Goal: Task Accomplishment & Management: Use online tool/utility

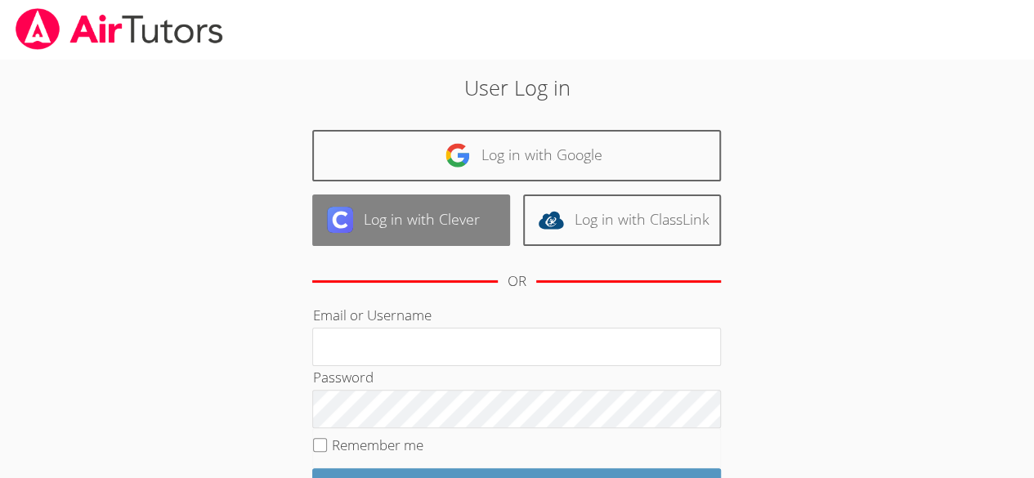
click at [396, 236] on link "Log in with Clever" at bounding box center [411, 219] width 198 height 51
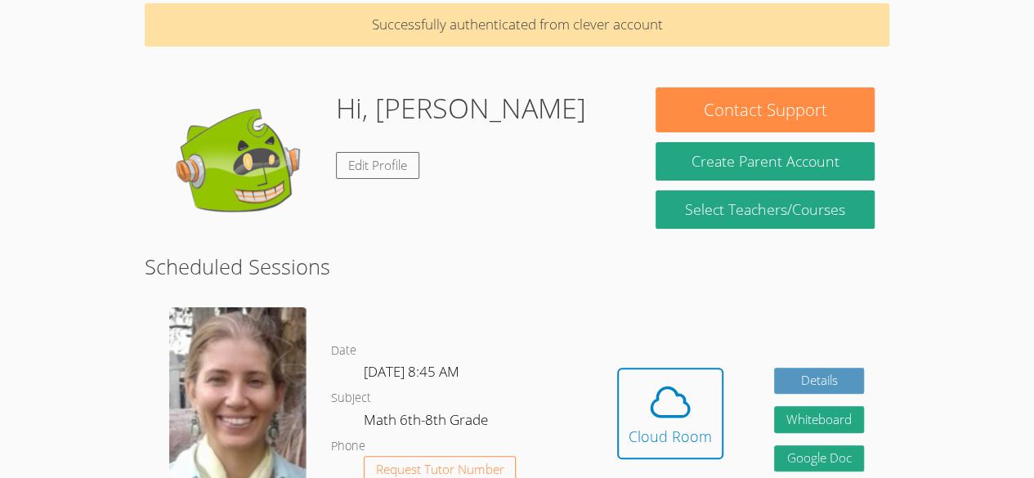
scroll to position [75, 0]
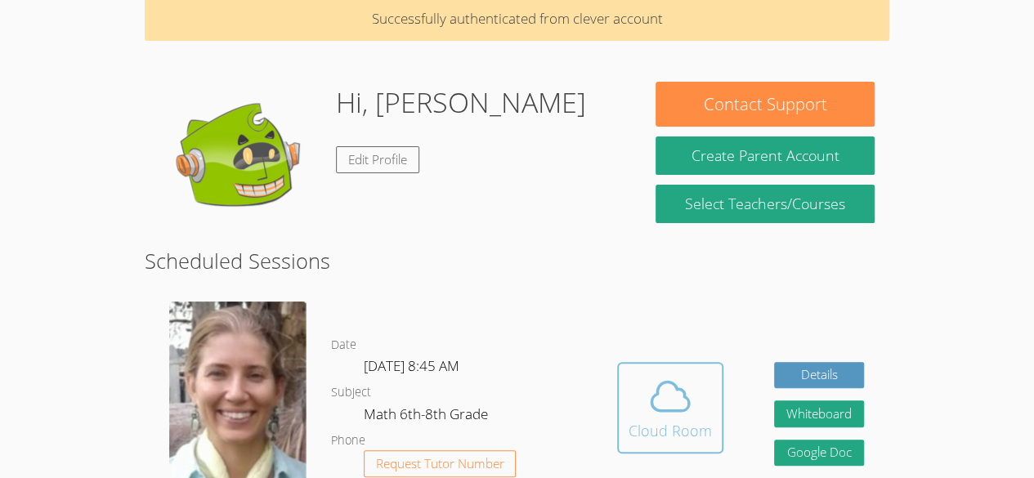
click at [654, 405] on icon at bounding box center [670, 396] width 46 height 46
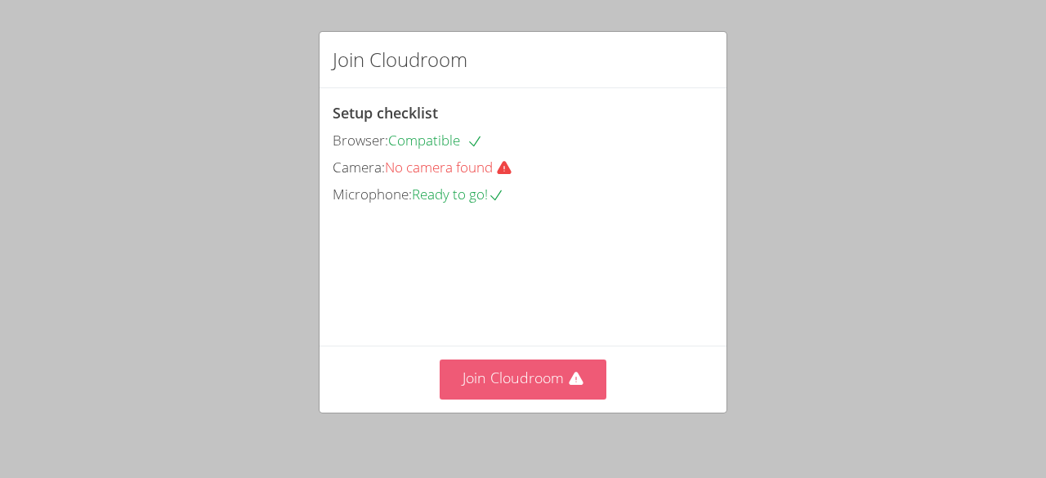
click at [559, 383] on button "Join Cloudroom" at bounding box center [524, 380] width 168 height 40
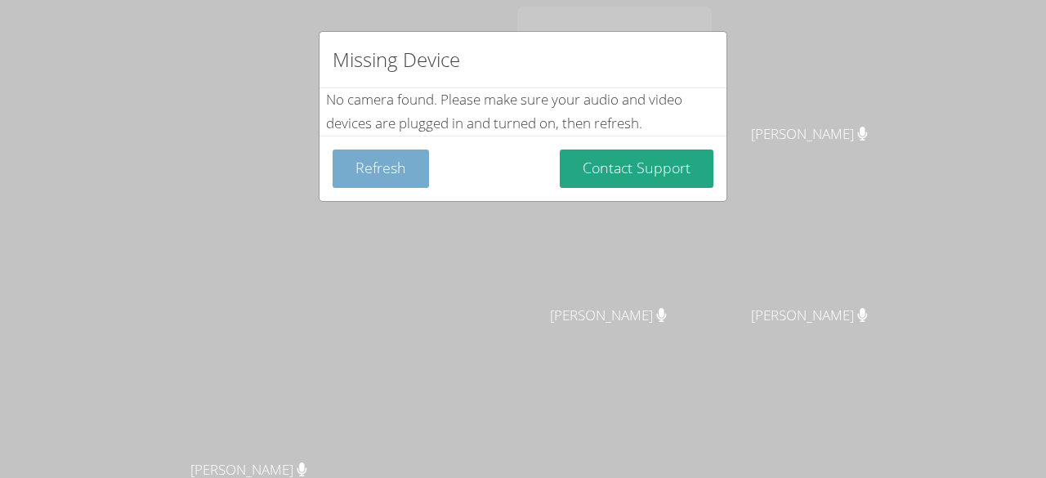
click at [393, 160] on button "Refresh" at bounding box center [381, 169] width 96 height 38
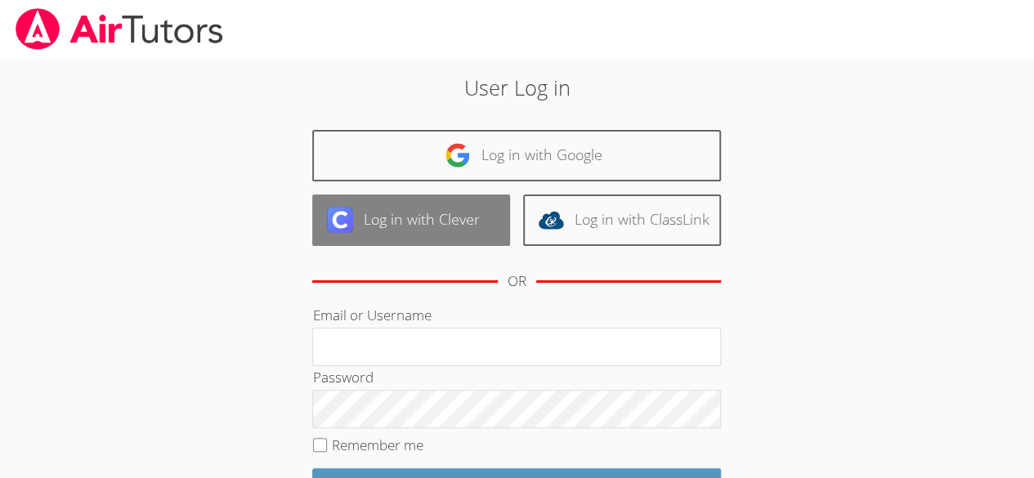
click at [436, 234] on link "Log in with Clever" at bounding box center [411, 219] width 198 height 51
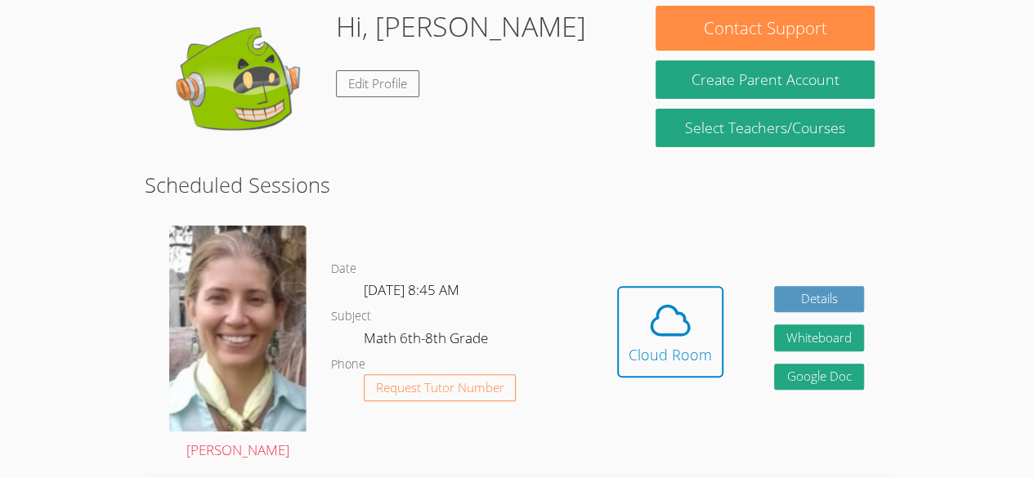
scroll to position [152, 0]
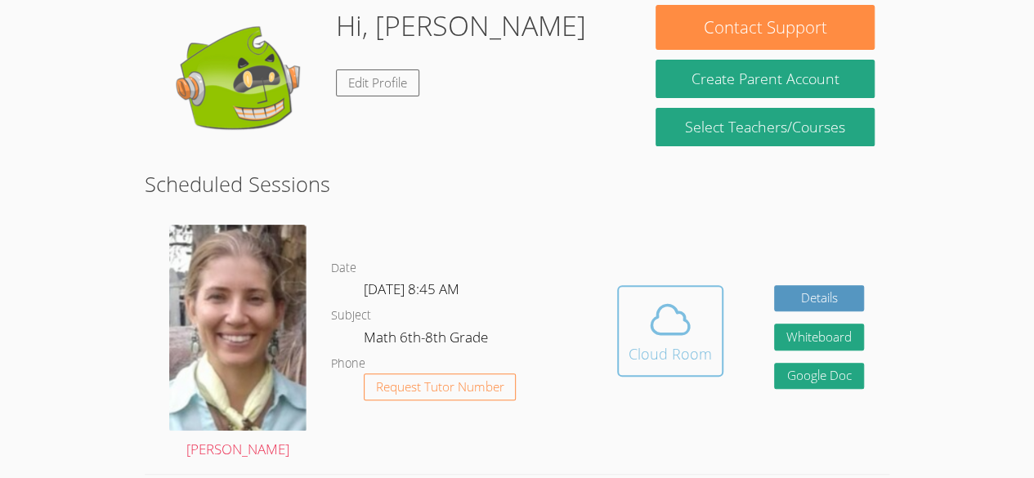
click at [640, 341] on span at bounding box center [669, 320] width 83 height 46
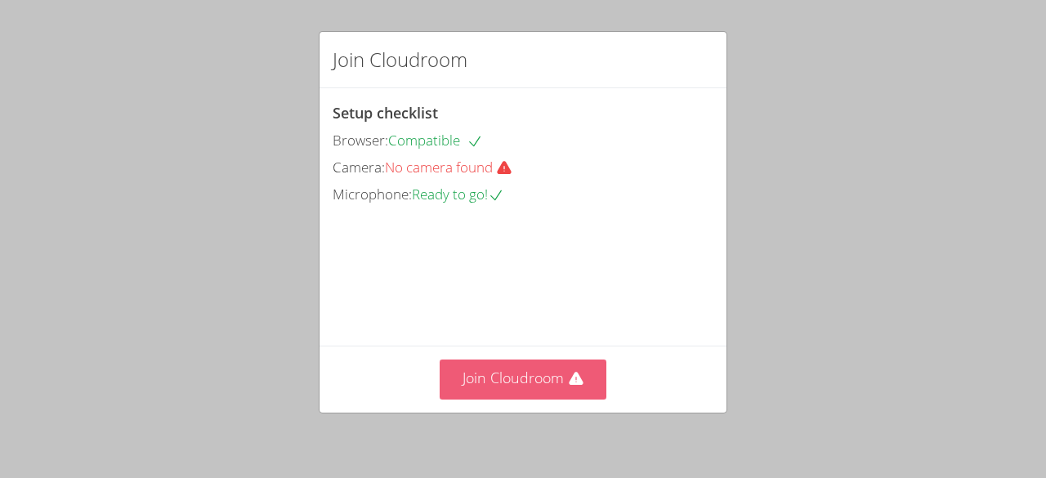
click at [540, 388] on button "Join Cloudroom" at bounding box center [524, 380] width 168 height 40
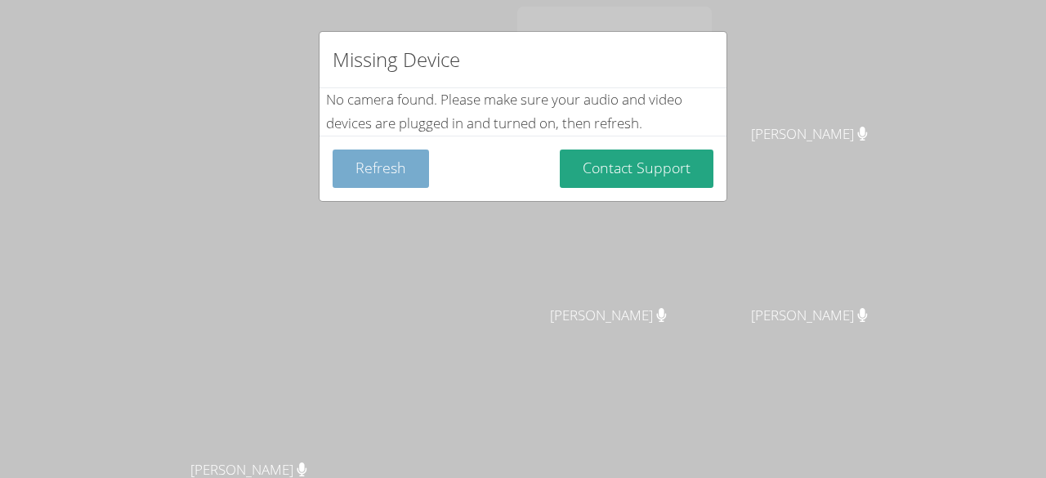
click at [372, 163] on button "Refresh" at bounding box center [381, 169] width 96 height 38
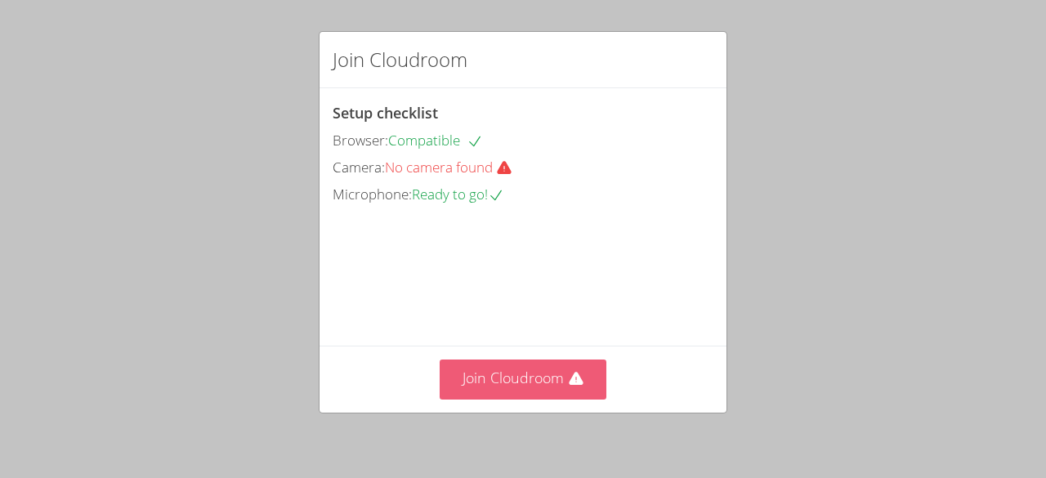
click at [504, 383] on button "Join Cloudroom" at bounding box center [524, 380] width 168 height 40
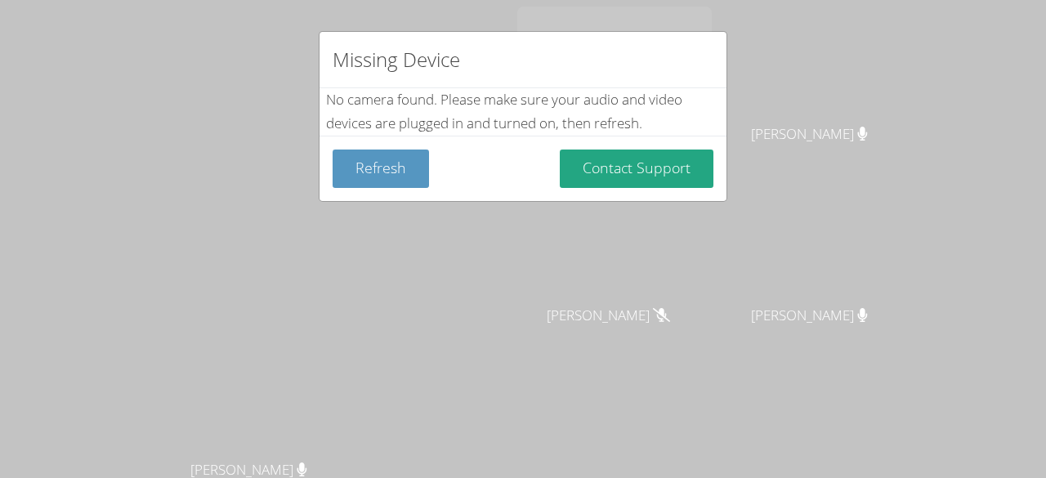
click at [74, 297] on div "Missing Device No camera found . Please make sure your audio and video devices …" at bounding box center [523, 239] width 1046 height 478
click at [373, 169] on button "Refresh" at bounding box center [381, 169] width 96 height 38
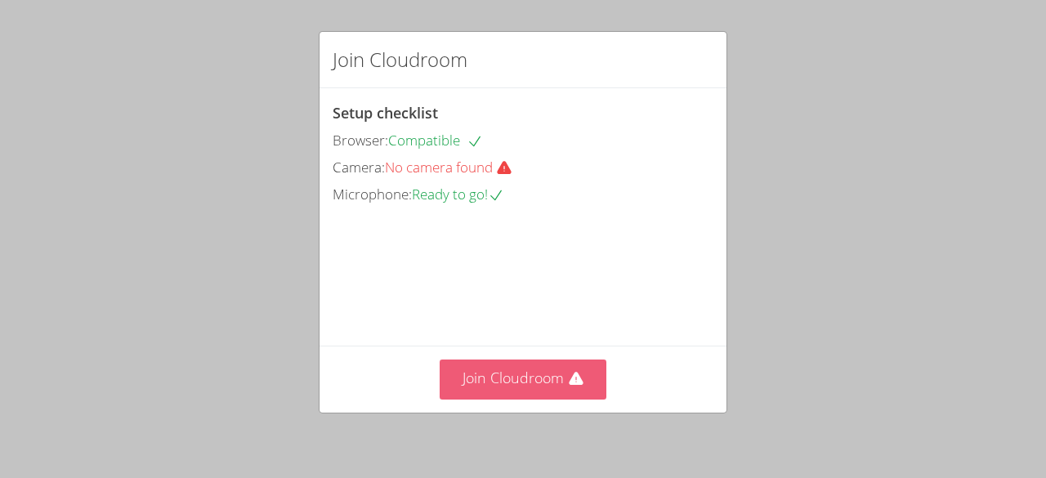
click at [482, 383] on button "Join Cloudroom" at bounding box center [524, 380] width 168 height 40
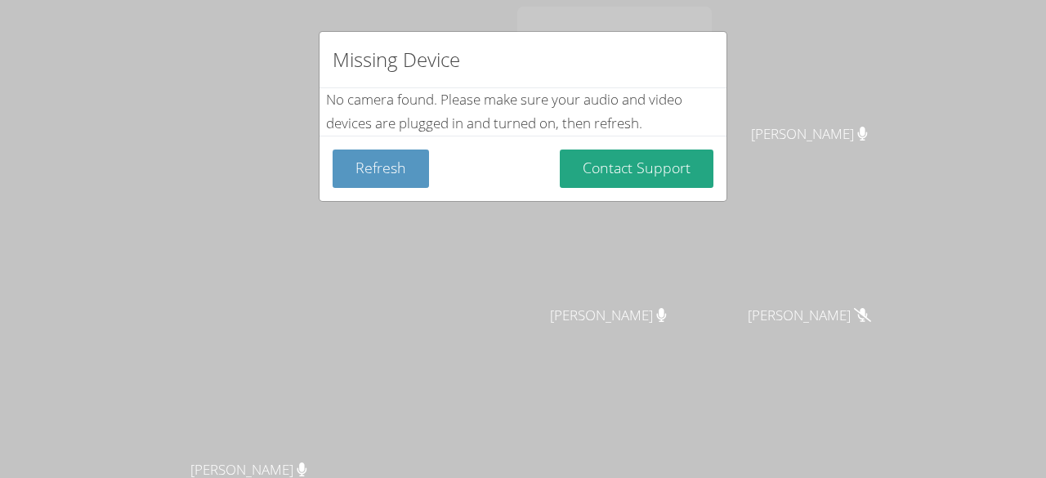
click at [990, 152] on div "Missing Device No camera found . Please make sure your audio and video devices …" at bounding box center [523, 239] width 1046 height 478
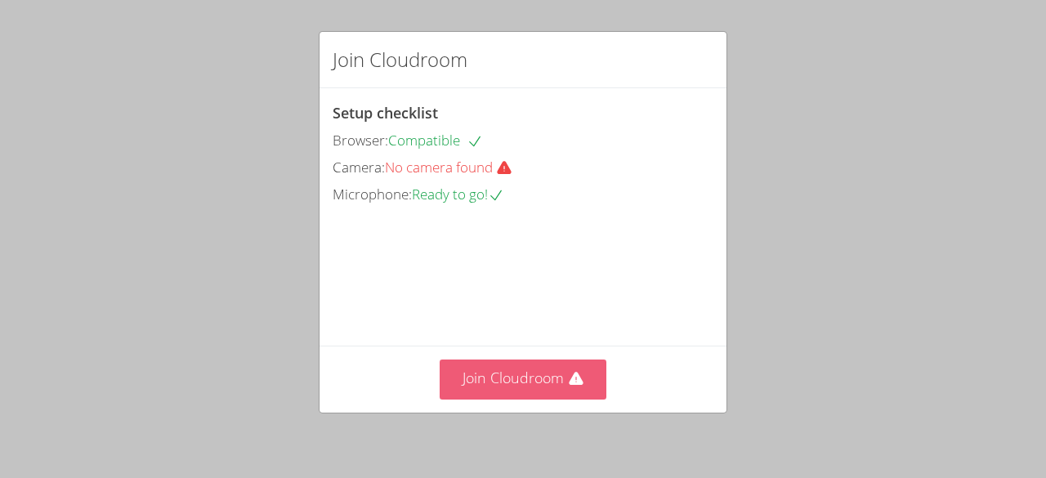
click at [509, 369] on button "Join Cloudroom" at bounding box center [524, 380] width 168 height 40
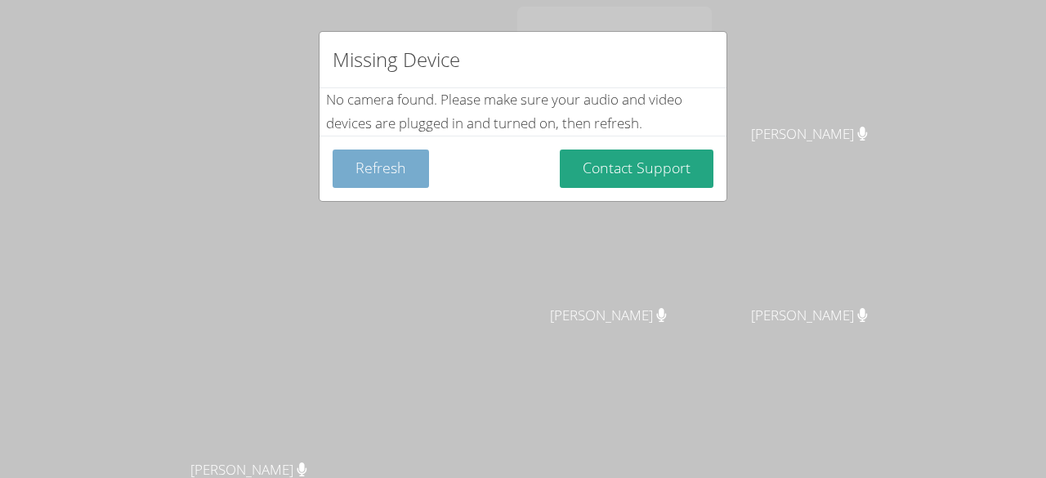
click at [369, 162] on button "Refresh" at bounding box center [381, 169] width 96 height 38
click at [379, 166] on button "Refresh" at bounding box center [381, 169] width 96 height 38
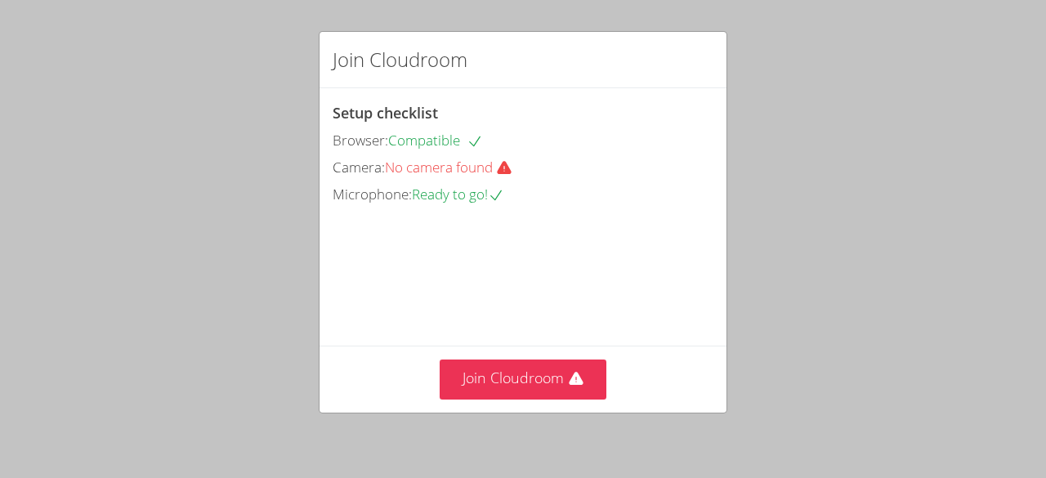
click at [482, 201] on span "Ready to go!" at bounding box center [458, 194] width 92 height 19
click at [487, 156] on div "Camera: No camera found" at bounding box center [523, 168] width 381 height 24
click at [507, 179] on div "Setup checklist Browser: Compatible Camera: No camera found Microphone: Ready t…" at bounding box center [523, 153] width 381 height 105
click at [520, 170] on span "No camera found" at bounding box center [455, 167] width 141 height 19
click at [512, 167] on icon at bounding box center [504, 168] width 16 height 16
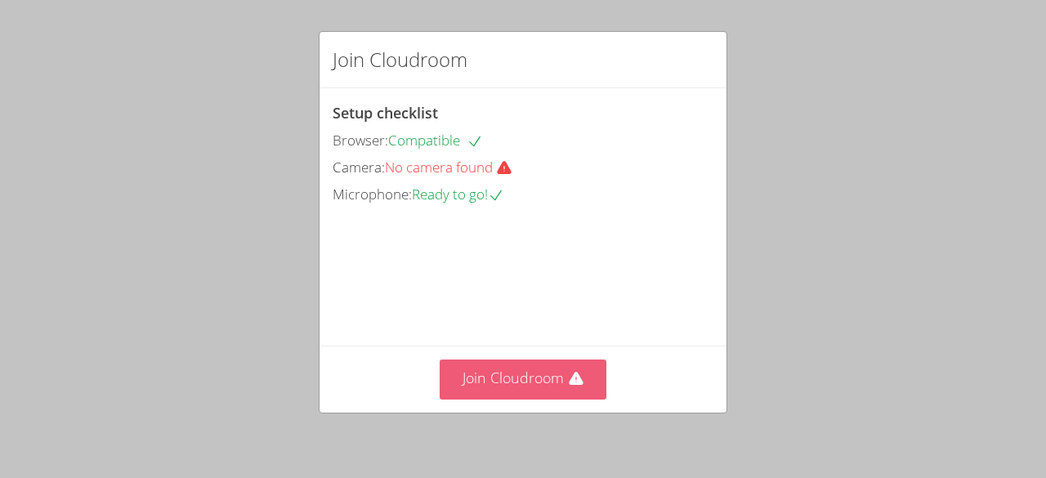
click at [565, 398] on button "Join Cloudroom" at bounding box center [524, 380] width 168 height 40
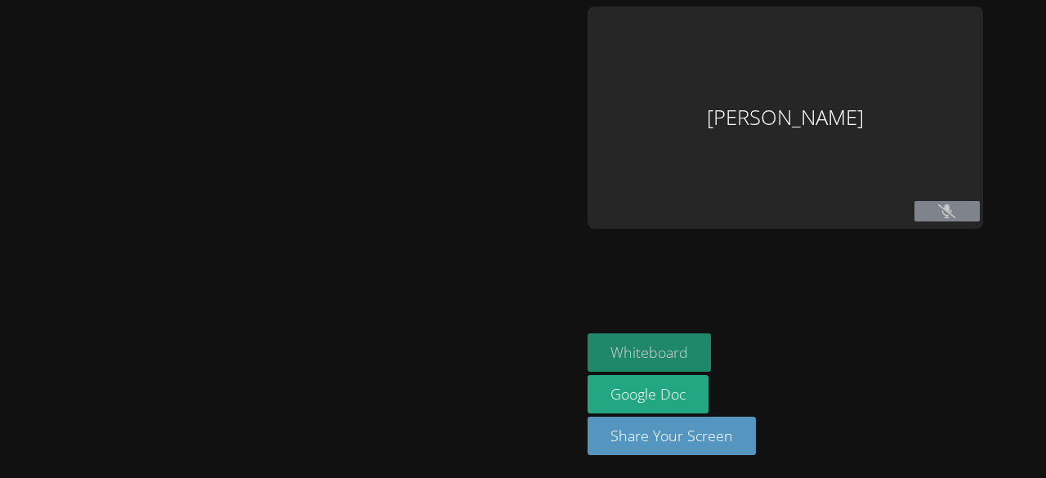
click at [588, 360] on button "Whiteboard" at bounding box center [649, 352] width 123 height 38
